Goal: Information Seeking & Learning: Check status

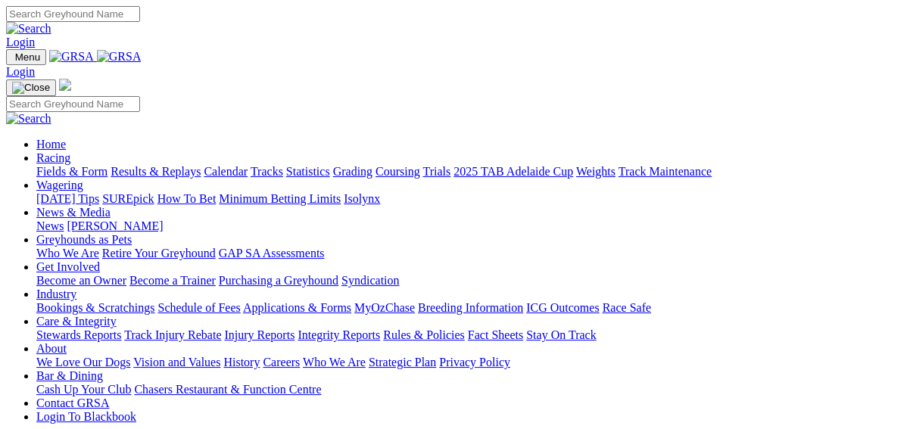
click at [155, 165] on link "Results & Replays" at bounding box center [156, 171] width 90 height 13
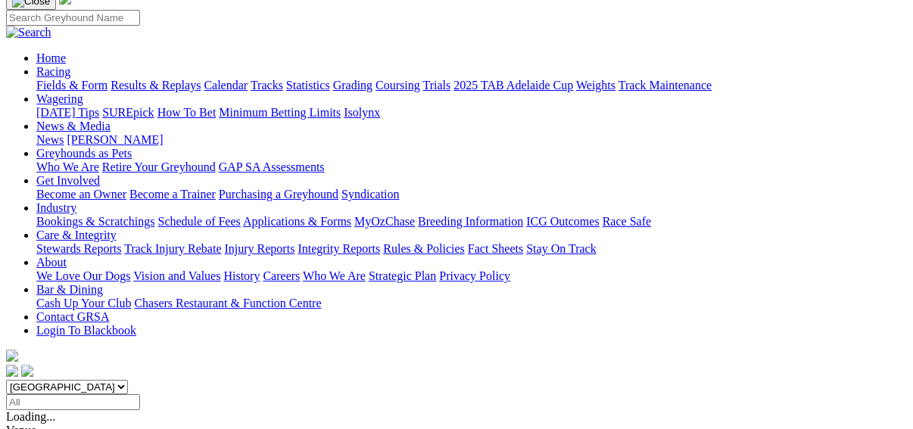
scroll to position [121, 0]
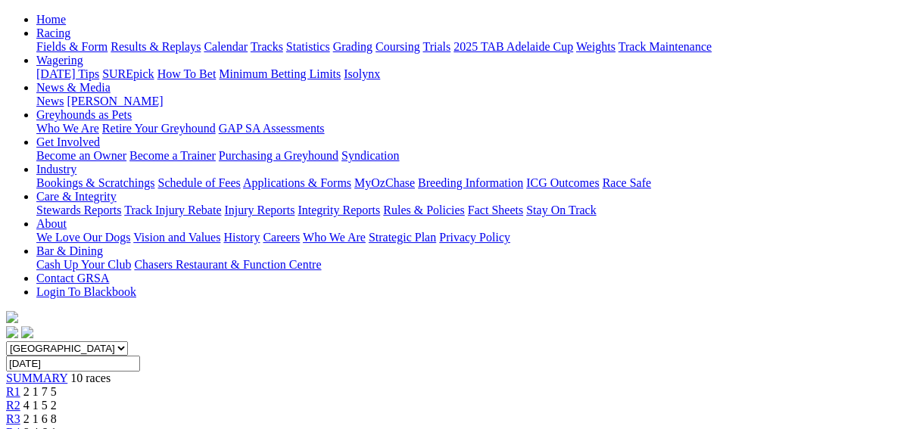
scroll to position [182, 0]
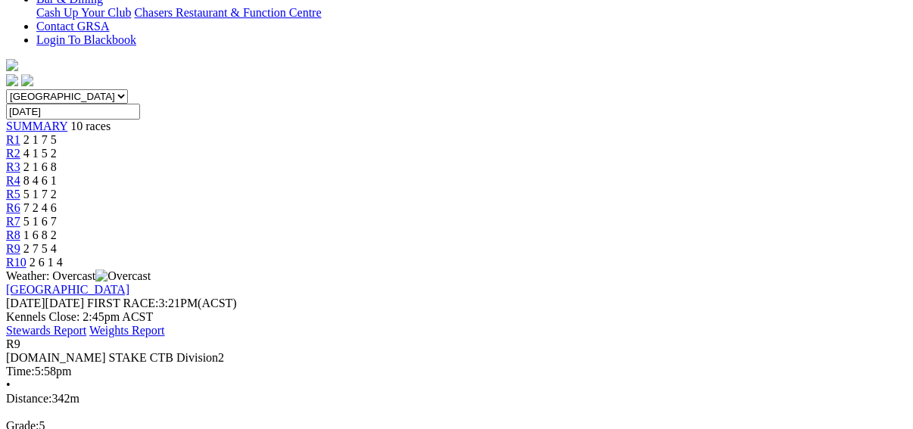
scroll to position [485, 0]
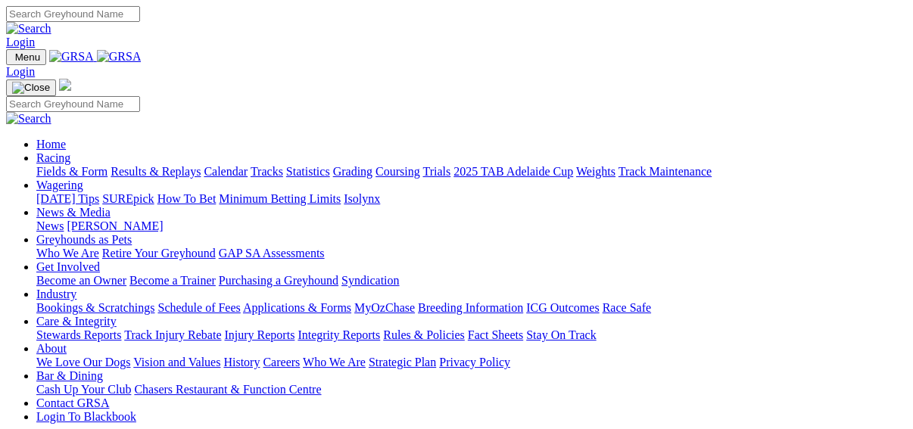
click at [36, 165] on link "Fields & Form" at bounding box center [71, 171] width 71 height 13
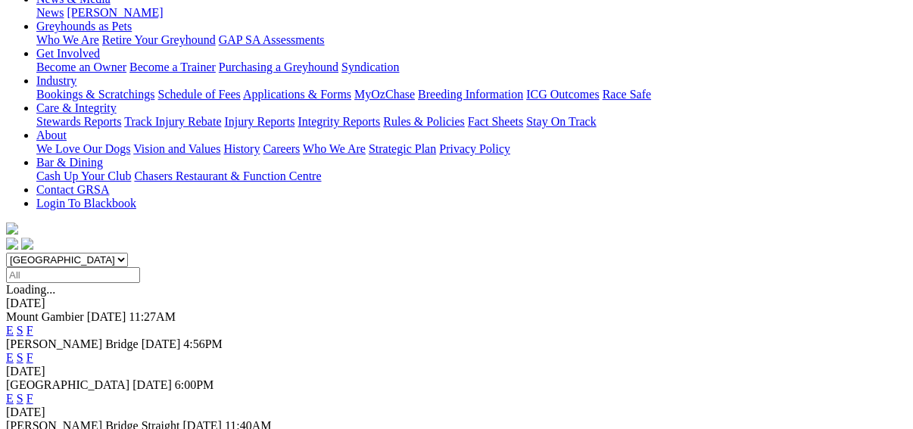
scroll to position [242, 0]
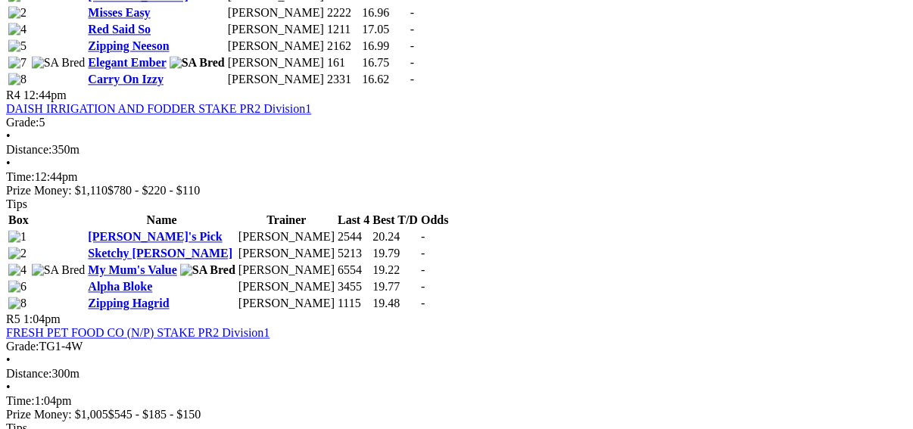
scroll to position [909, 0]
